Goal: Information Seeking & Learning: Learn about a topic

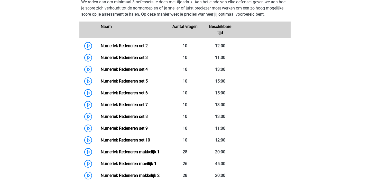
scroll to position [384, 0]
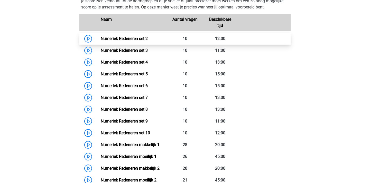
click at [148, 39] on link "Numeriek Redeneren set 2" at bounding box center [124, 38] width 47 height 5
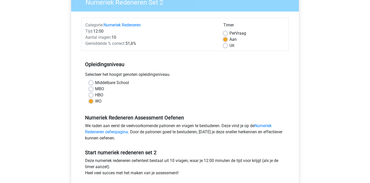
scroll to position [85, 0]
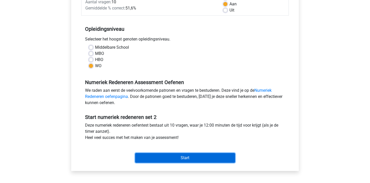
click at [182, 161] on input "Start" at bounding box center [185, 158] width 100 height 10
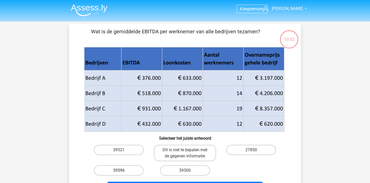
click at [125, 168] on label "39596" at bounding box center [119, 171] width 50 height 10
click at [122, 171] on input "39596" at bounding box center [120, 172] width 3 height 3
radio input "true"
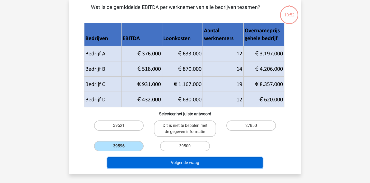
click at [205, 165] on button "Volgende vraag" at bounding box center [184, 163] width 155 height 11
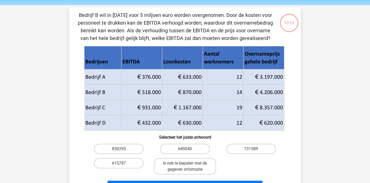
scroll to position [15, 0]
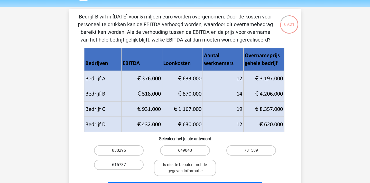
click at [132, 166] on label "615787" at bounding box center [119, 165] width 50 height 10
click at [122, 166] on input "615787" at bounding box center [120, 166] width 3 height 3
radio input "true"
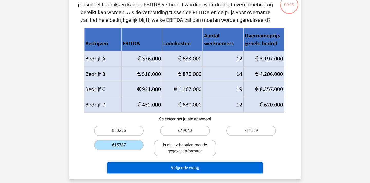
click at [168, 166] on button "Volgende vraag" at bounding box center [184, 168] width 155 height 11
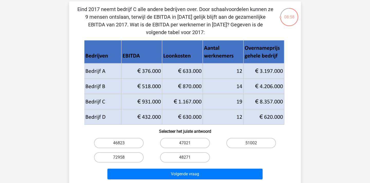
scroll to position [23, 0]
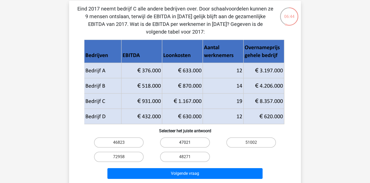
click at [198, 140] on label "47021" at bounding box center [185, 143] width 50 height 10
click at [188, 143] on input "47021" at bounding box center [186, 144] width 3 height 3
radio input "true"
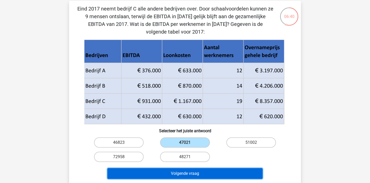
click at [191, 175] on button "Volgende vraag" at bounding box center [184, 174] width 155 height 11
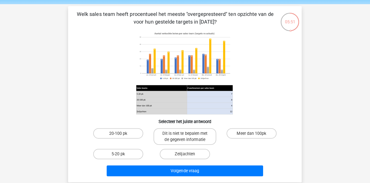
scroll to position [17, 0]
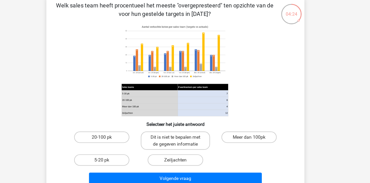
click at [186, 159] on div "Zeiljachten" at bounding box center [185, 154] width 66 height 14
click at [189, 155] on label "Zeiljachten" at bounding box center [185, 154] width 50 height 10
click at [188, 155] on input "Zeiljachten" at bounding box center [186, 155] width 3 height 3
radio input "true"
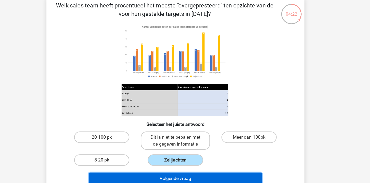
click at [186, 169] on button "Volgende vraag" at bounding box center [184, 170] width 155 height 11
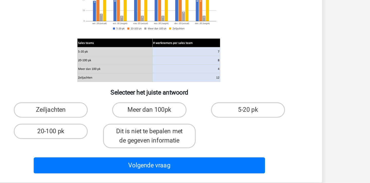
click at [120, 149] on input "20-100 pk" at bounding box center [120, 149] width 3 height 3
radio input "true"
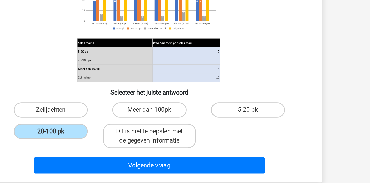
click at [120, 149] on input "20-100 pk" at bounding box center [120, 149] width 3 height 3
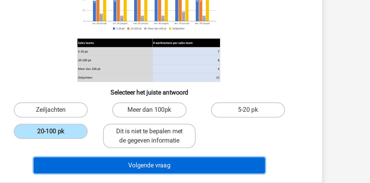
click at [151, 168] on button "Volgende vraag" at bounding box center [184, 170] width 155 height 11
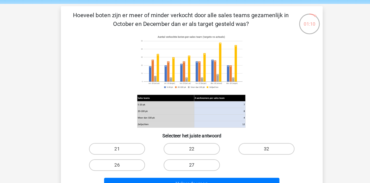
click at [195, 150] on label "27" at bounding box center [185, 148] width 50 height 10
click at [188, 150] on input "27" at bounding box center [186, 149] width 3 height 3
radio input "true"
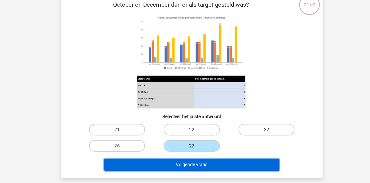
click at [204, 168] on button "Volgende vraag" at bounding box center [184, 164] width 155 height 11
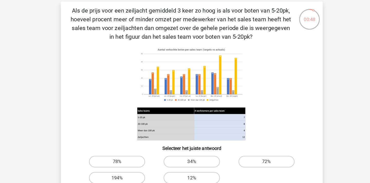
scroll to position [21, 0]
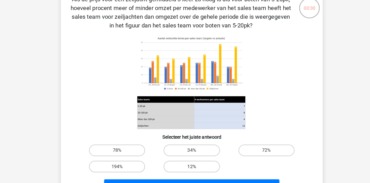
click at [183, 160] on label "12%" at bounding box center [185, 159] width 50 height 10
click at [185, 160] on input "12%" at bounding box center [186, 160] width 3 height 3
radio input "true"
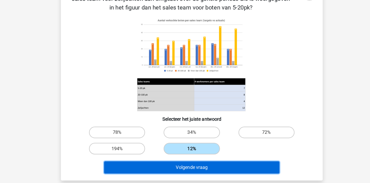
click at [183, 170] on button "Volgende vraag" at bounding box center [184, 169] width 155 height 11
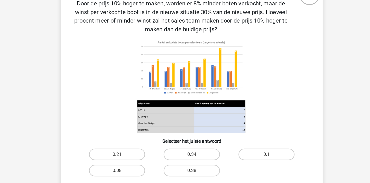
scroll to position [26, 0]
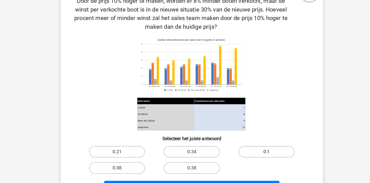
click at [233, 158] on label "0.1" at bounding box center [251, 155] width 50 height 10
click at [251, 158] on input "0.1" at bounding box center [252, 156] width 3 height 3
radio input "true"
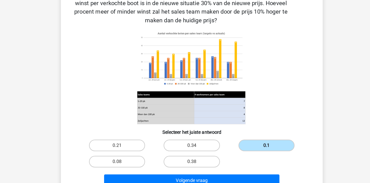
scroll to position [33, 0]
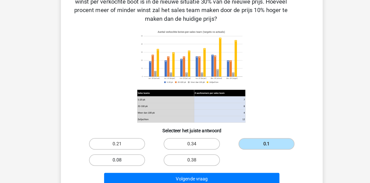
click at [121, 166] on label "0.08" at bounding box center [119, 163] width 50 height 10
click at [121, 166] on input "0.08" at bounding box center [120, 164] width 3 height 3
radio input "true"
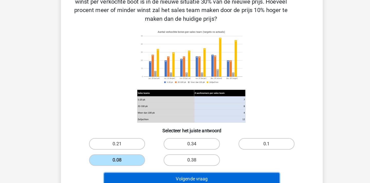
click at [155, 179] on button "Volgende vraag" at bounding box center [184, 179] width 155 height 11
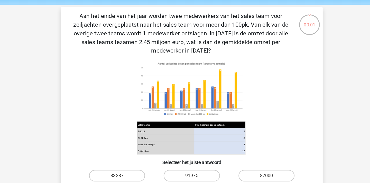
scroll to position [15, 0]
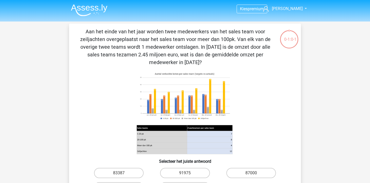
scroll to position [15, 0]
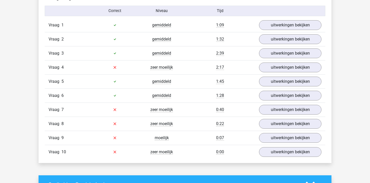
scroll to position [426, 0]
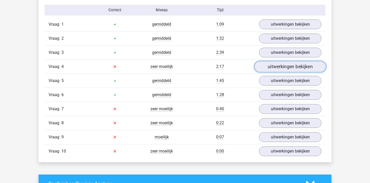
click at [277, 65] on link "uitwerkingen bekijken" at bounding box center [290, 66] width 72 height 11
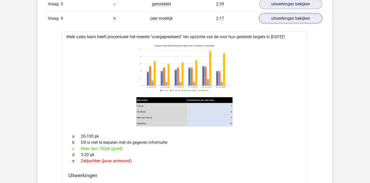
scroll to position [474, 0]
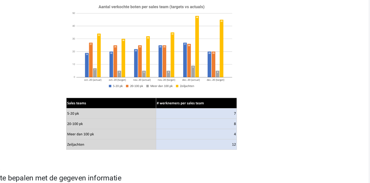
click at [241, 118] on icon at bounding box center [185, 85] width 228 height 85
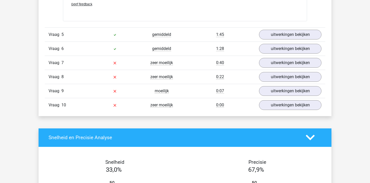
scroll to position [812, 0]
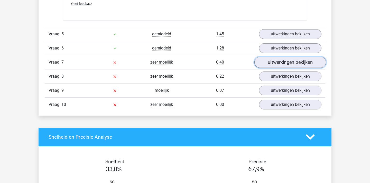
click at [300, 68] on link "uitwerkingen bekijken" at bounding box center [290, 62] width 72 height 11
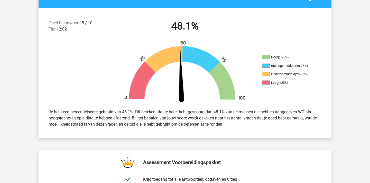
scroll to position [0, 0]
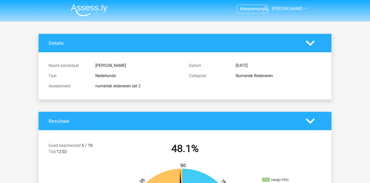
click at [85, 13] on img at bounding box center [89, 10] width 36 height 12
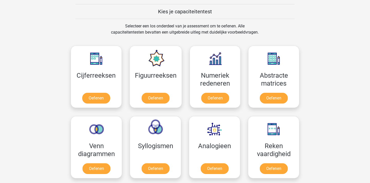
scroll to position [235, 0]
